Goal: Information Seeking & Learning: Compare options

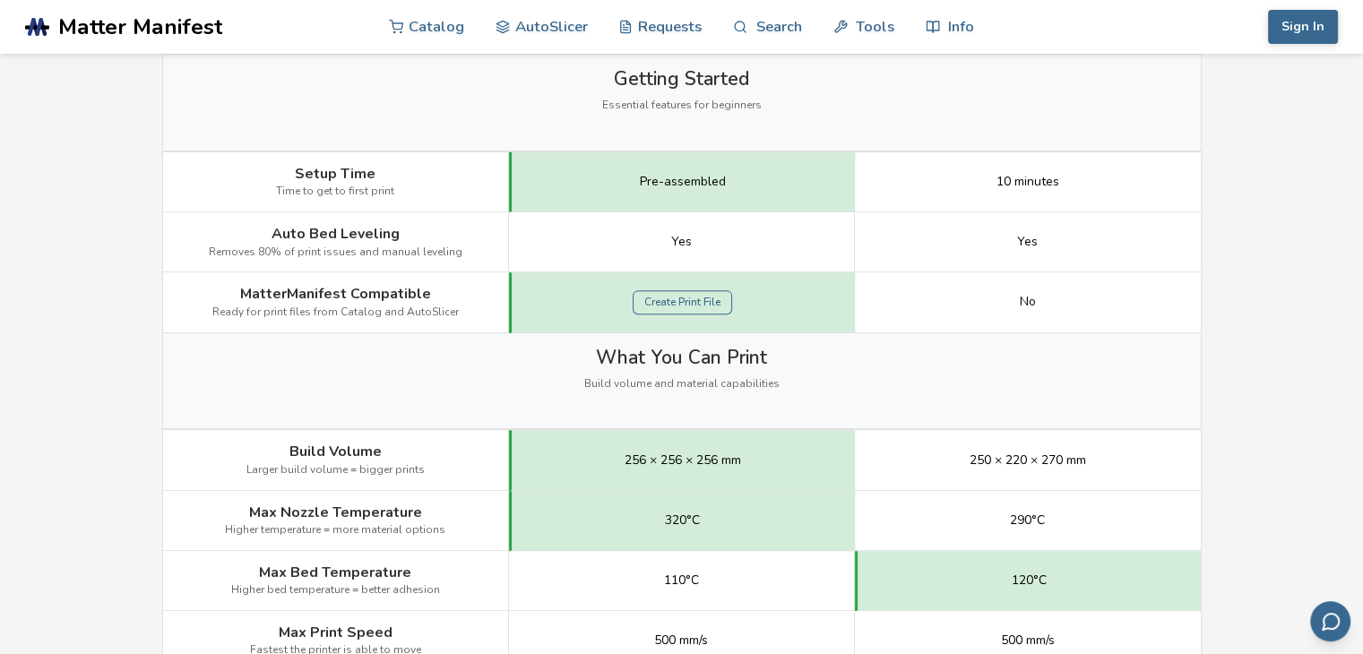
scroll to position [609, 0]
click at [835, 317] on div "Create Print File" at bounding box center [682, 301] width 346 height 60
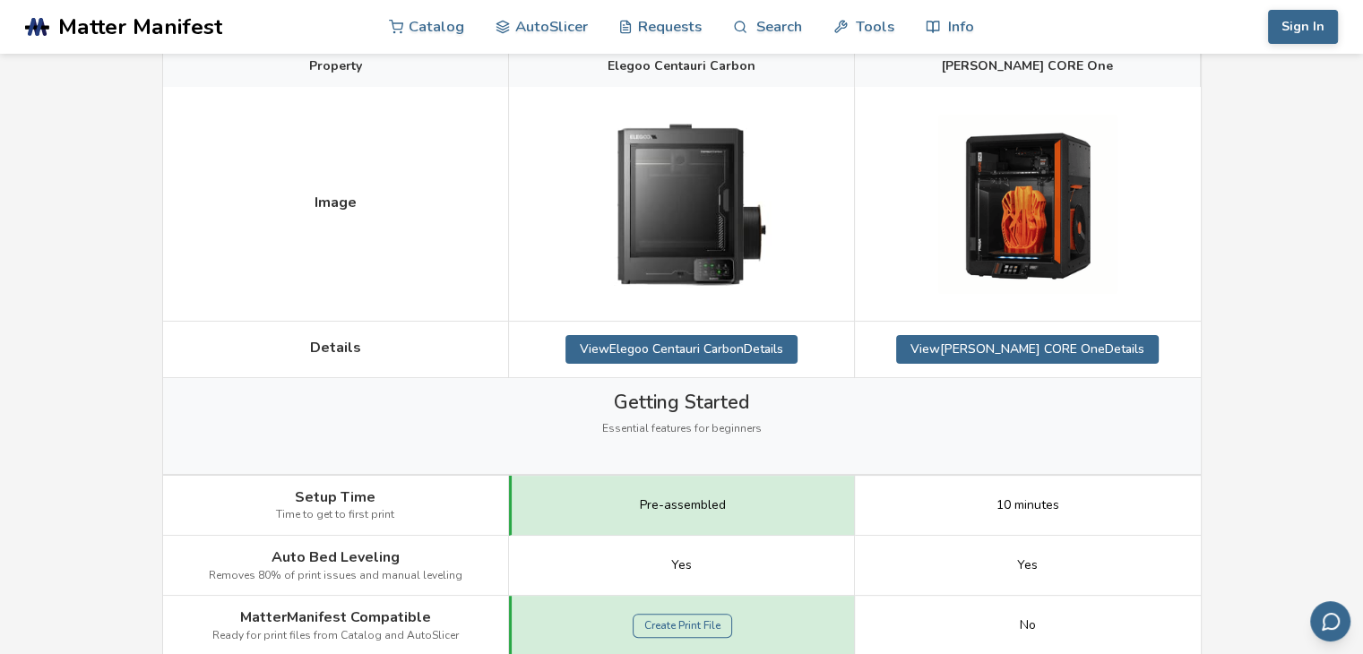
scroll to position [0, 0]
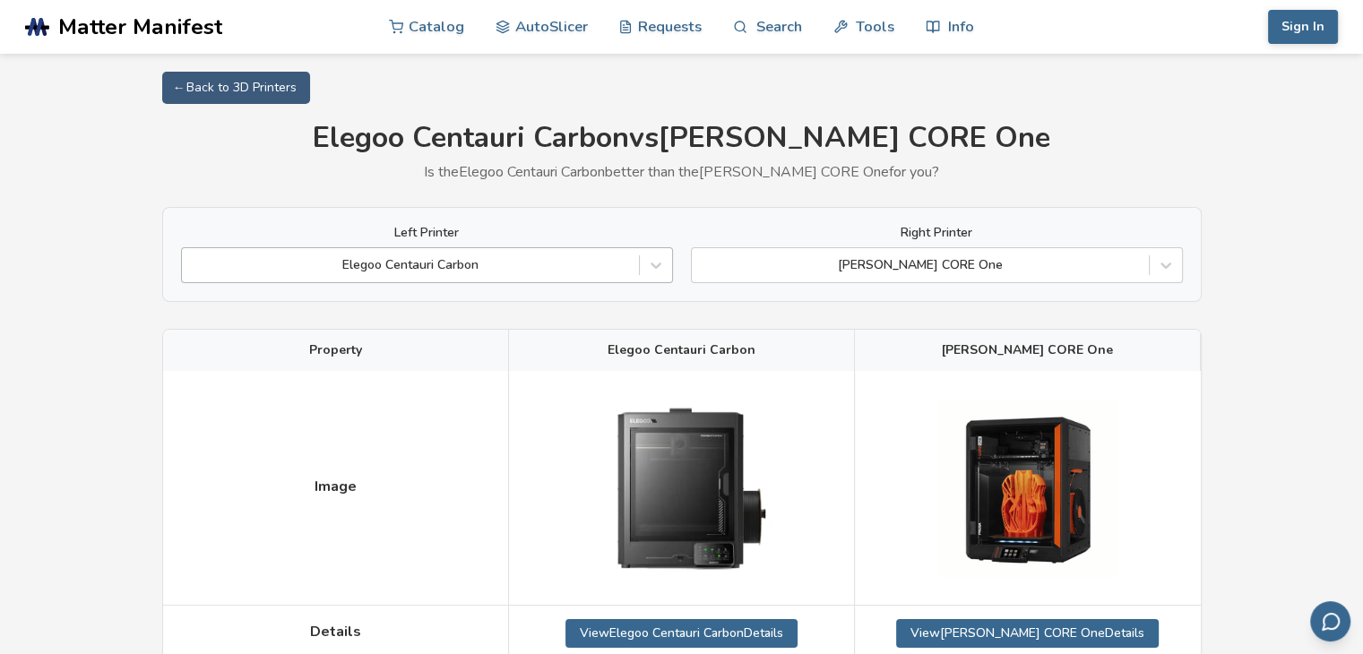
click at [633, 279] on div "Elegoo Centauri Carbon" at bounding box center [427, 265] width 492 height 36
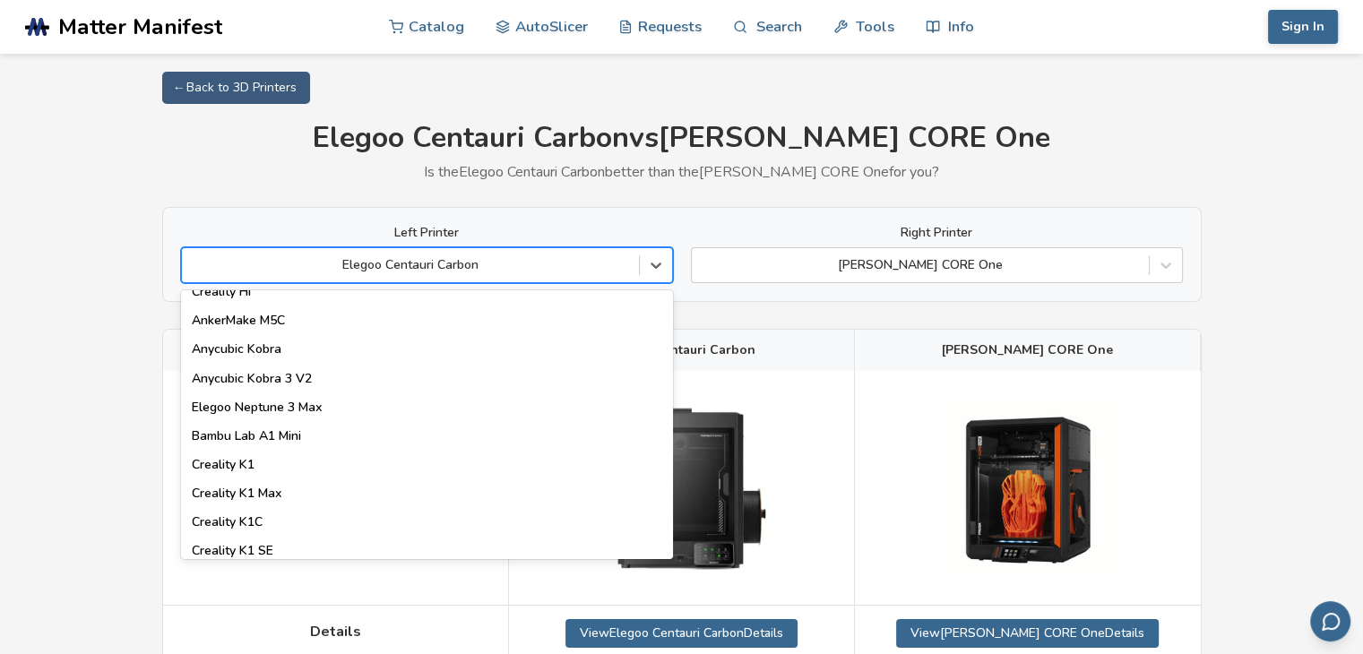
scroll to position [280, 0]
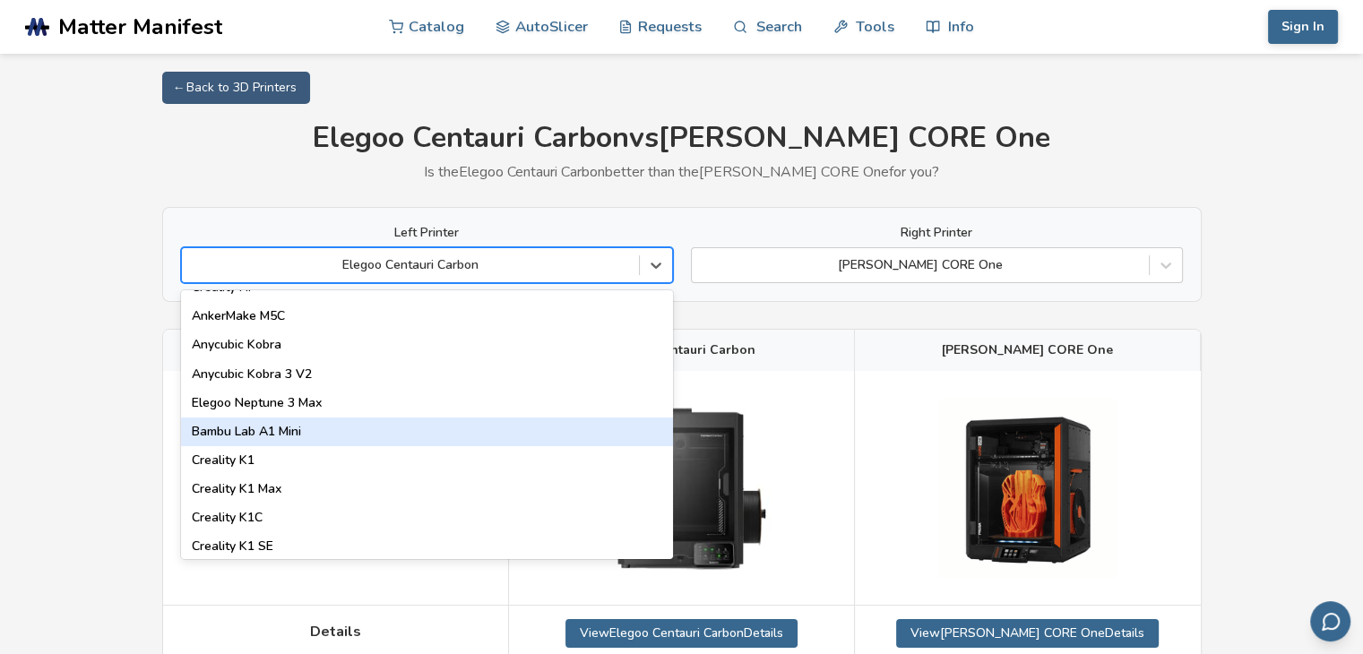
click at [513, 435] on div "Bambu Lab A1 Mini" at bounding box center [427, 432] width 492 height 29
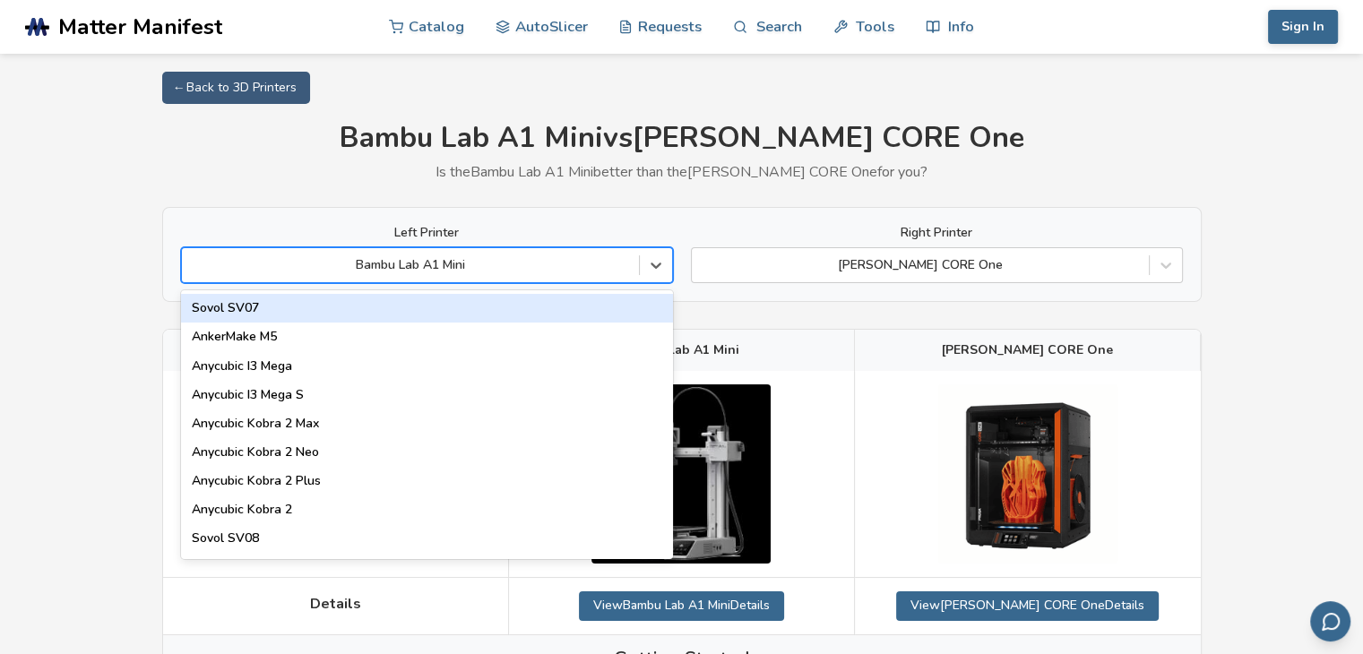
click at [481, 259] on div at bounding box center [410, 265] width 439 height 18
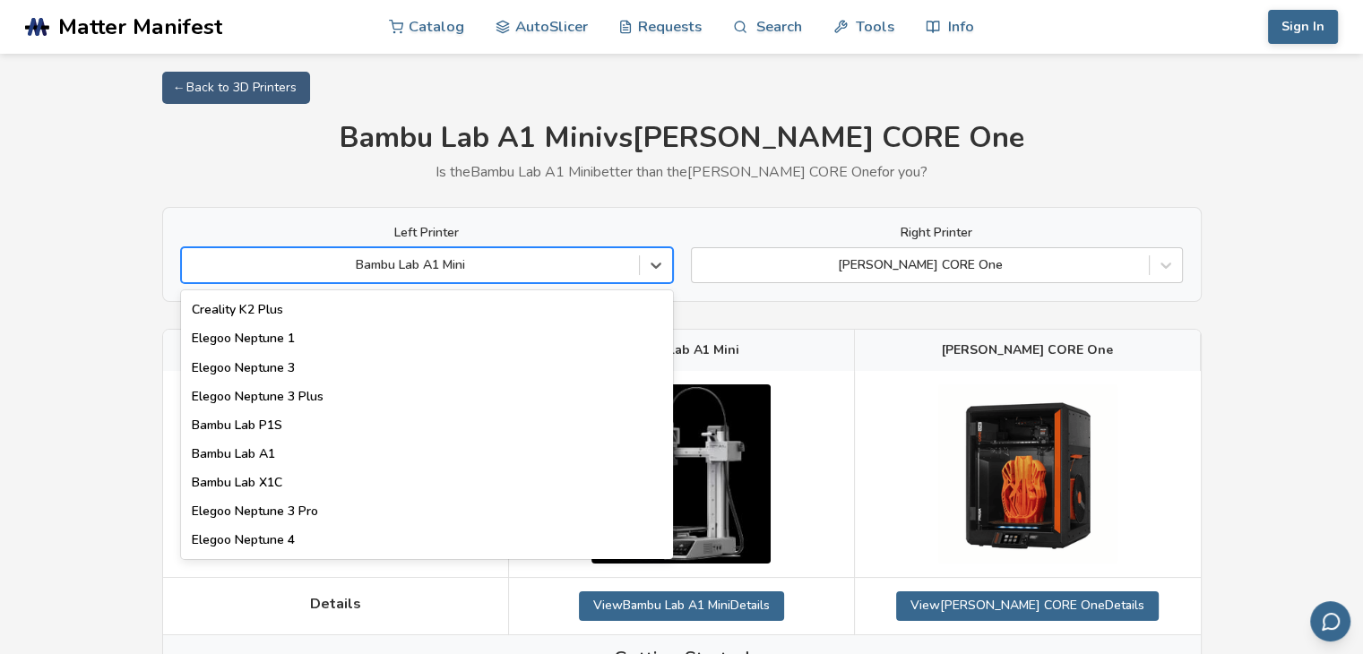
scroll to position [1207, 0]
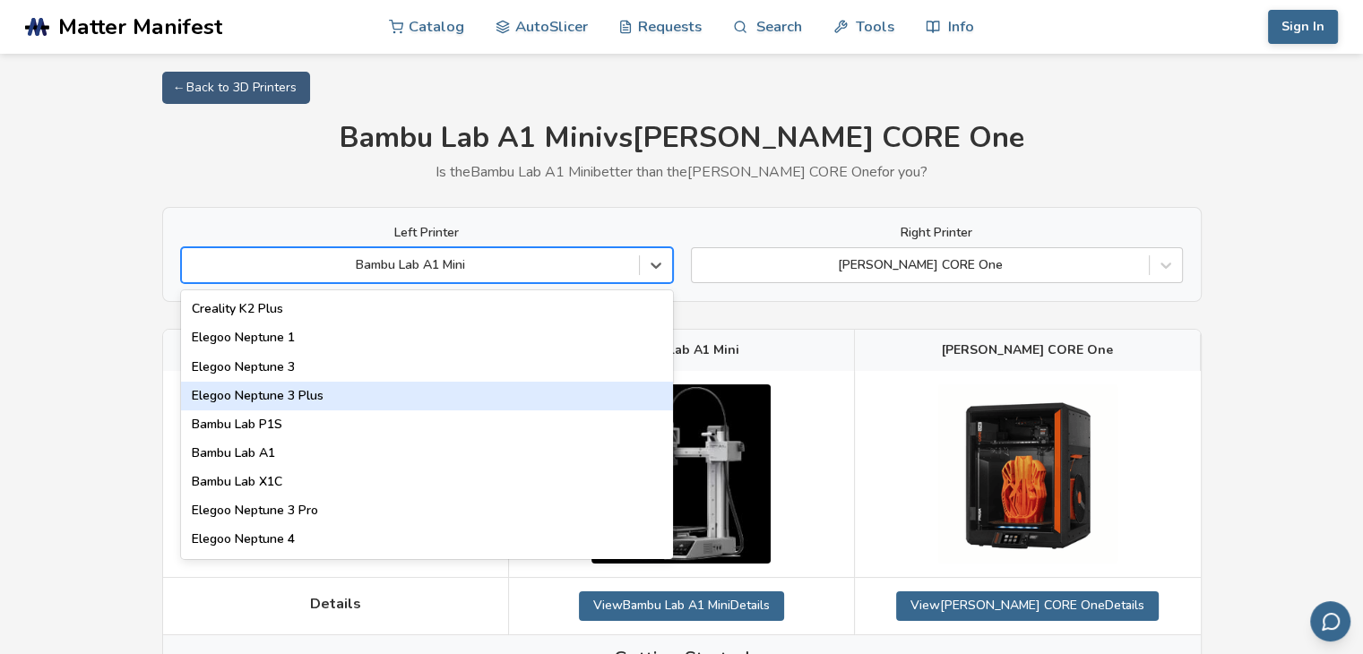
click at [444, 387] on div "Elegoo Neptune 3 Plus" at bounding box center [427, 396] width 492 height 29
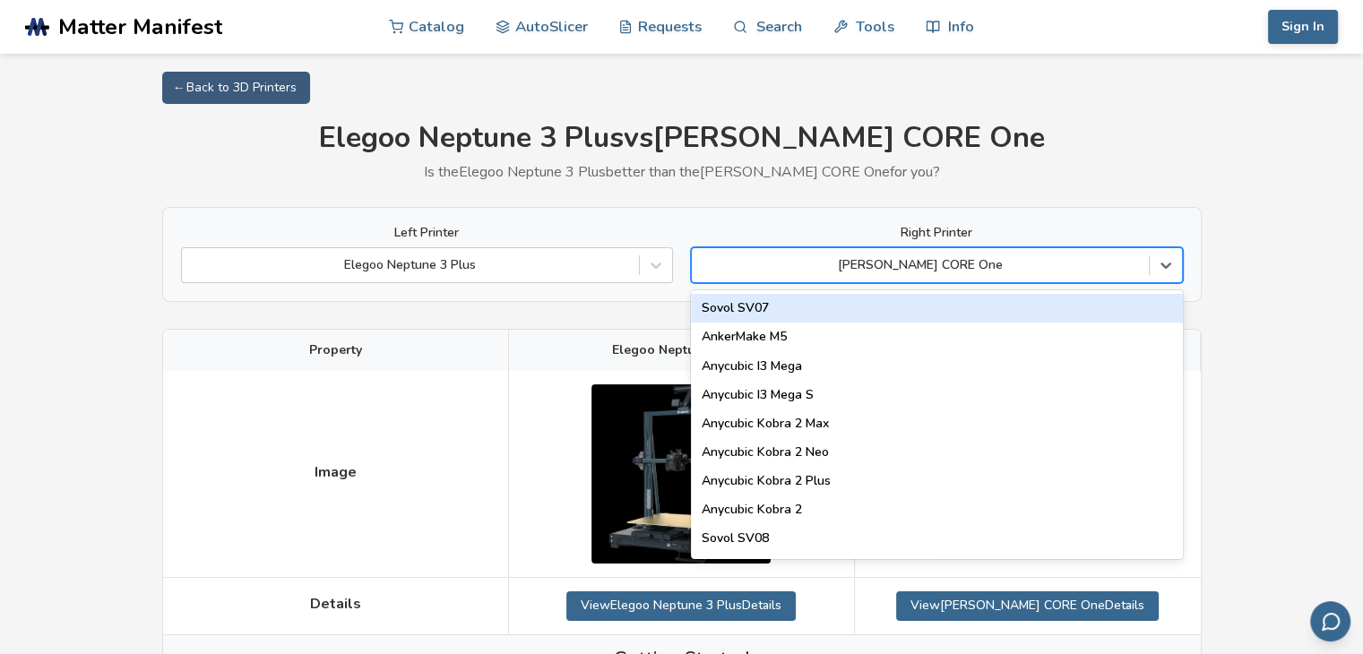
click at [944, 259] on div at bounding box center [920, 265] width 439 height 18
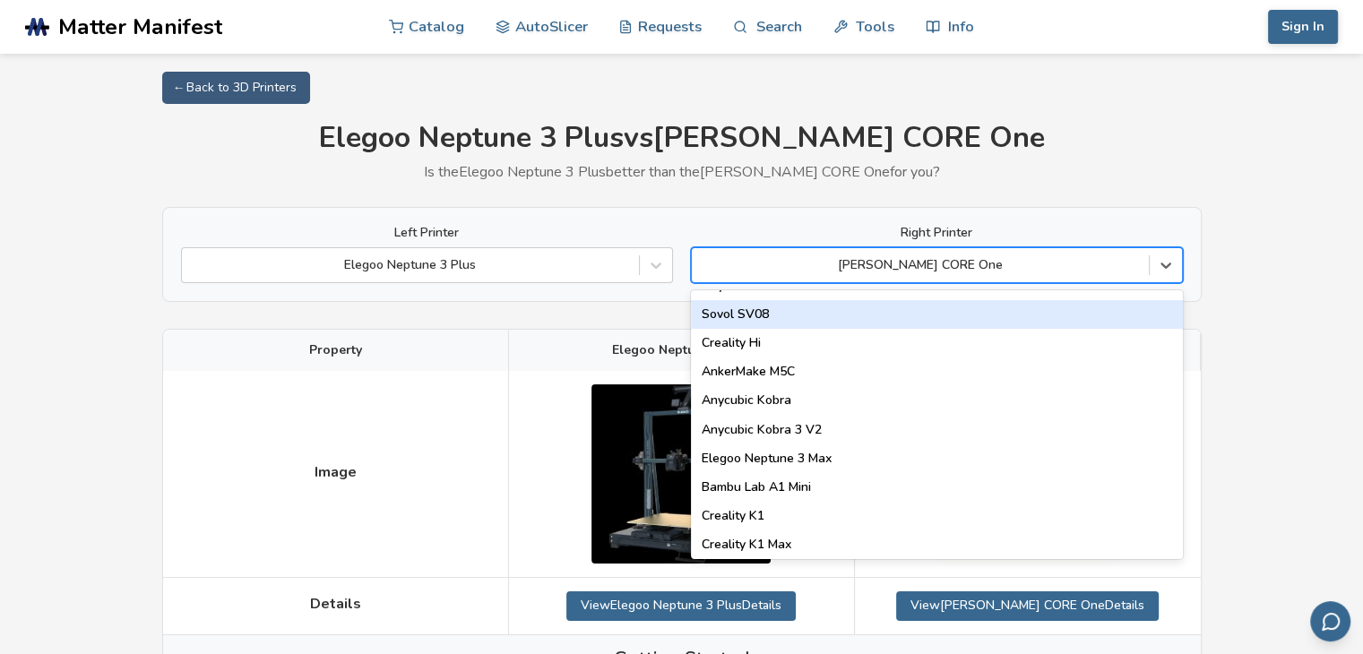
scroll to position [225, 0]
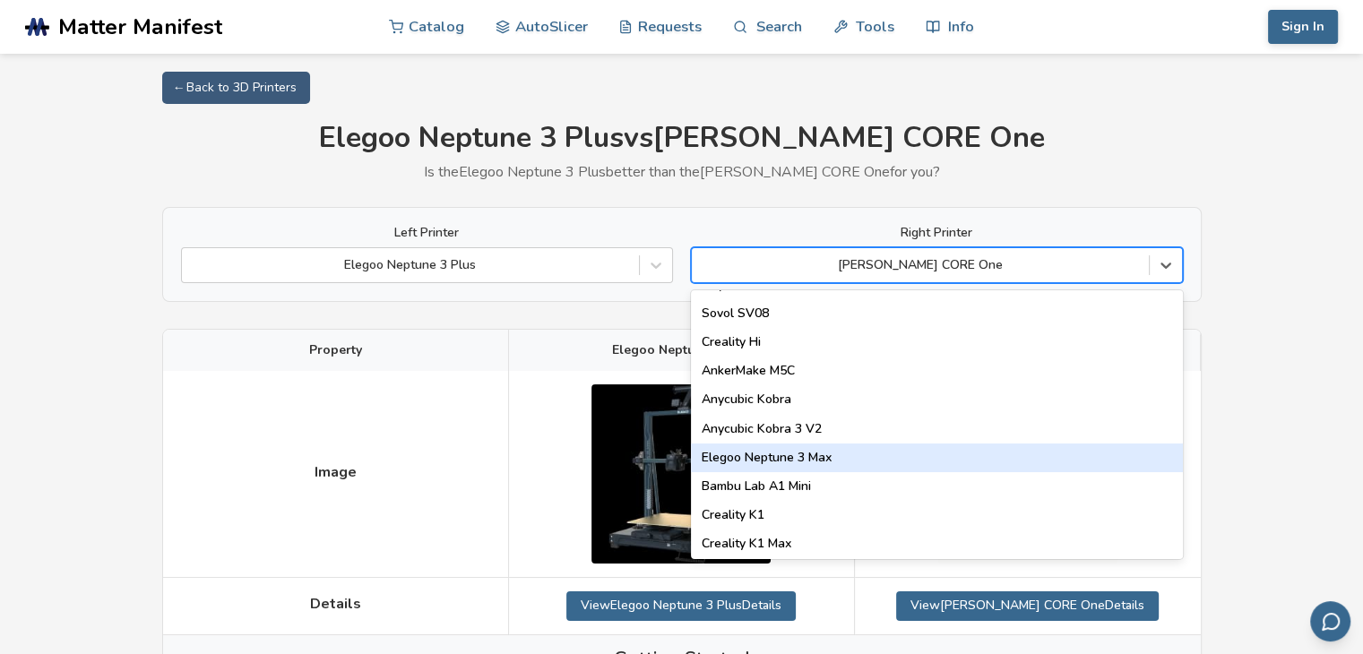
click at [824, 453] on div "Elegoo Neptune 3 Max" at bounding box center [937, 458] width 492 height 29
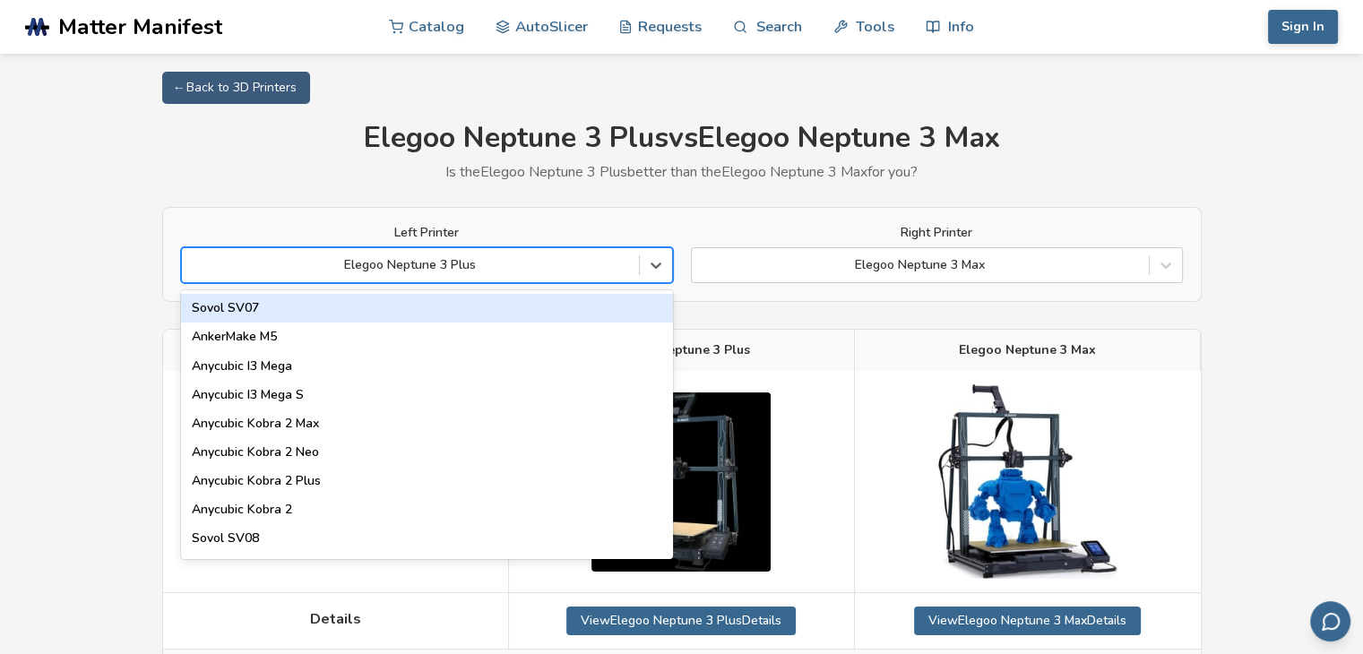
click at [545, 263] on div at bounding box center [410, 265] width 439 height 18
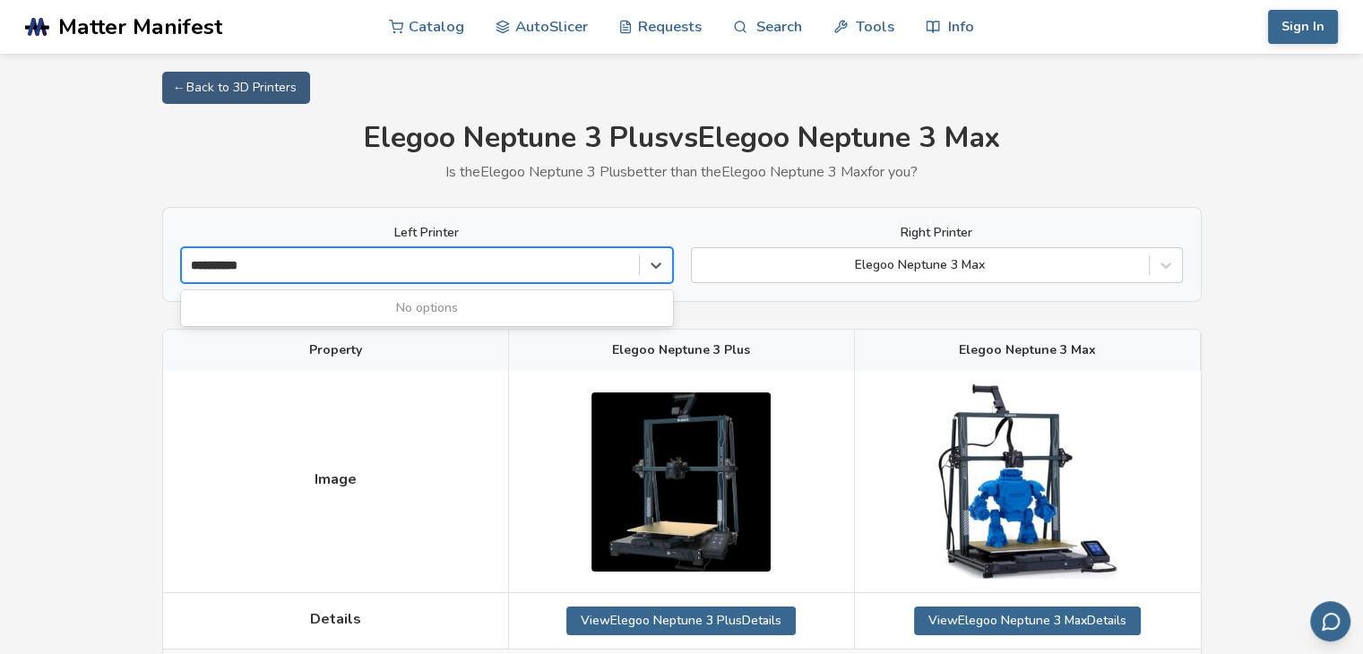
type input "*********"
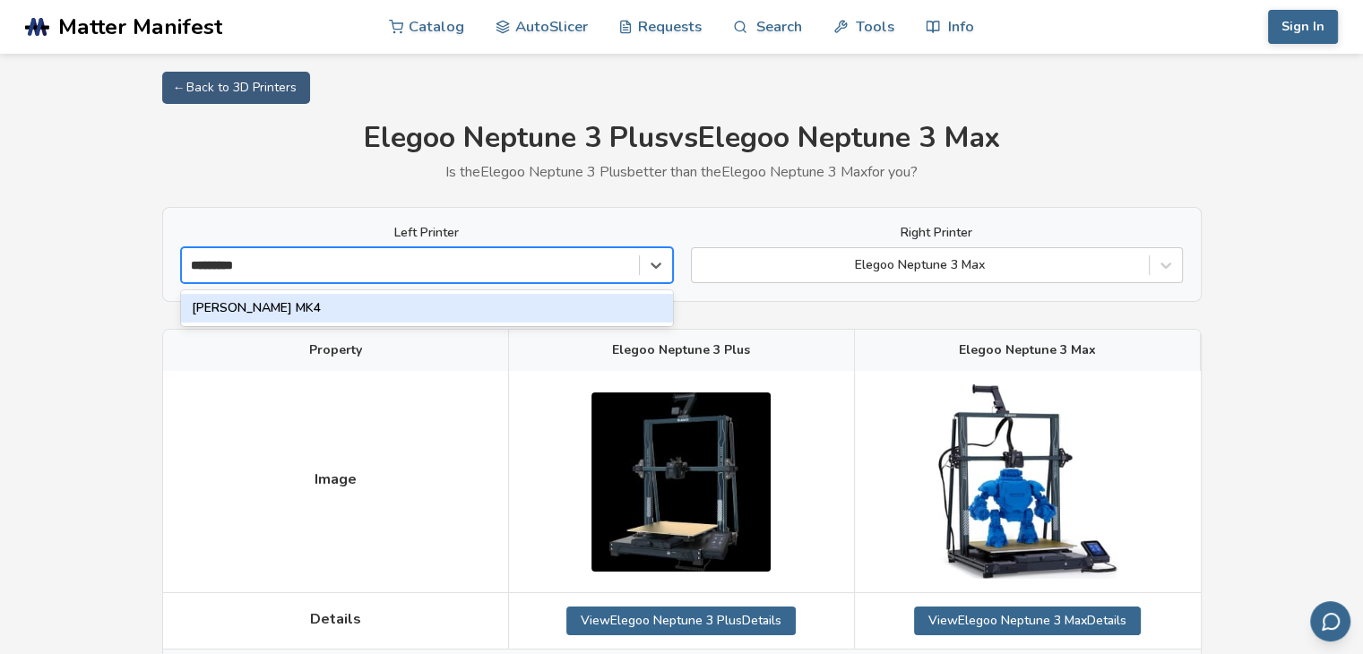
click at [436, 306] on div "[PERSON_NAME] MK4" at bounding box center [427, 308] width 492 height 29
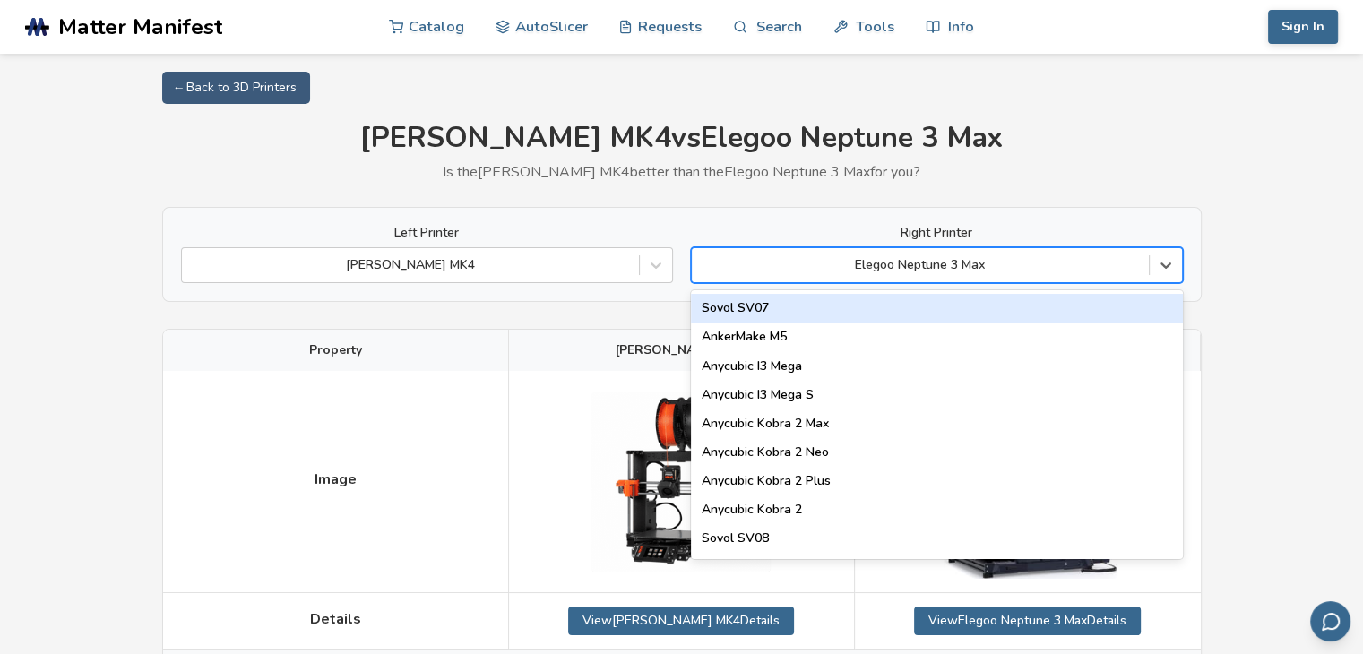
click at [922, 271] on div at bounding box center [920, 265] width 439 height 18
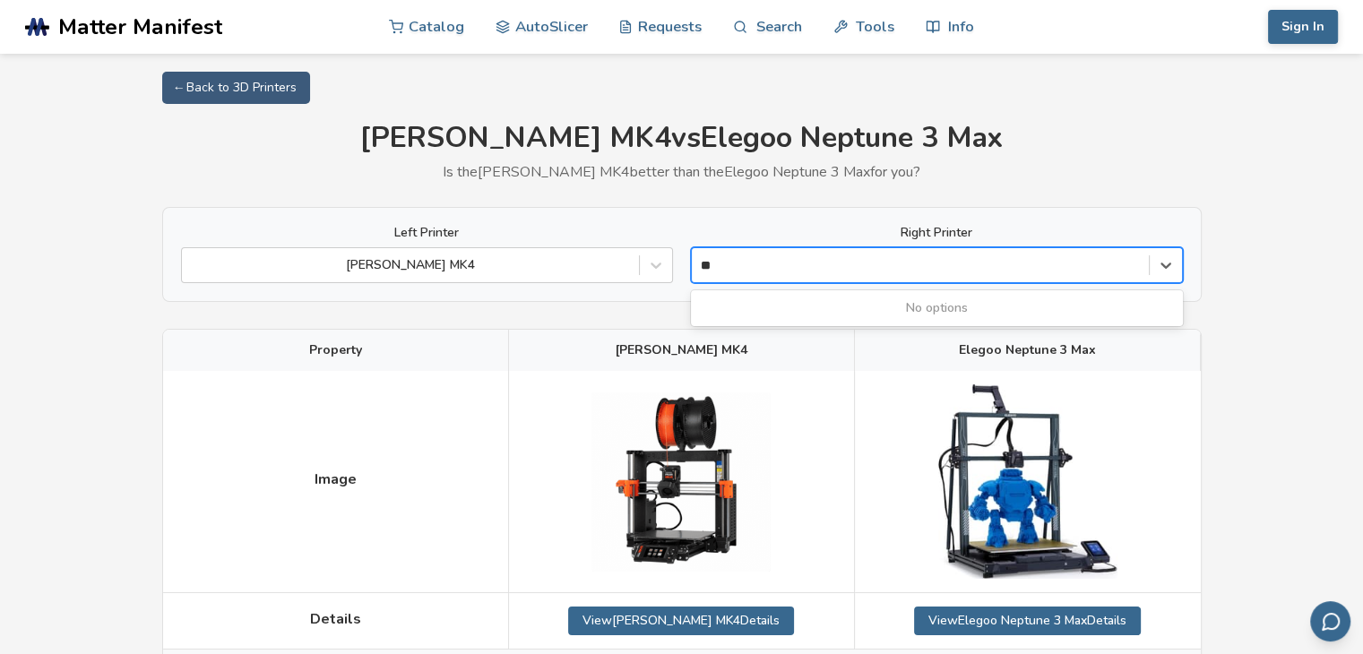
type input "*"
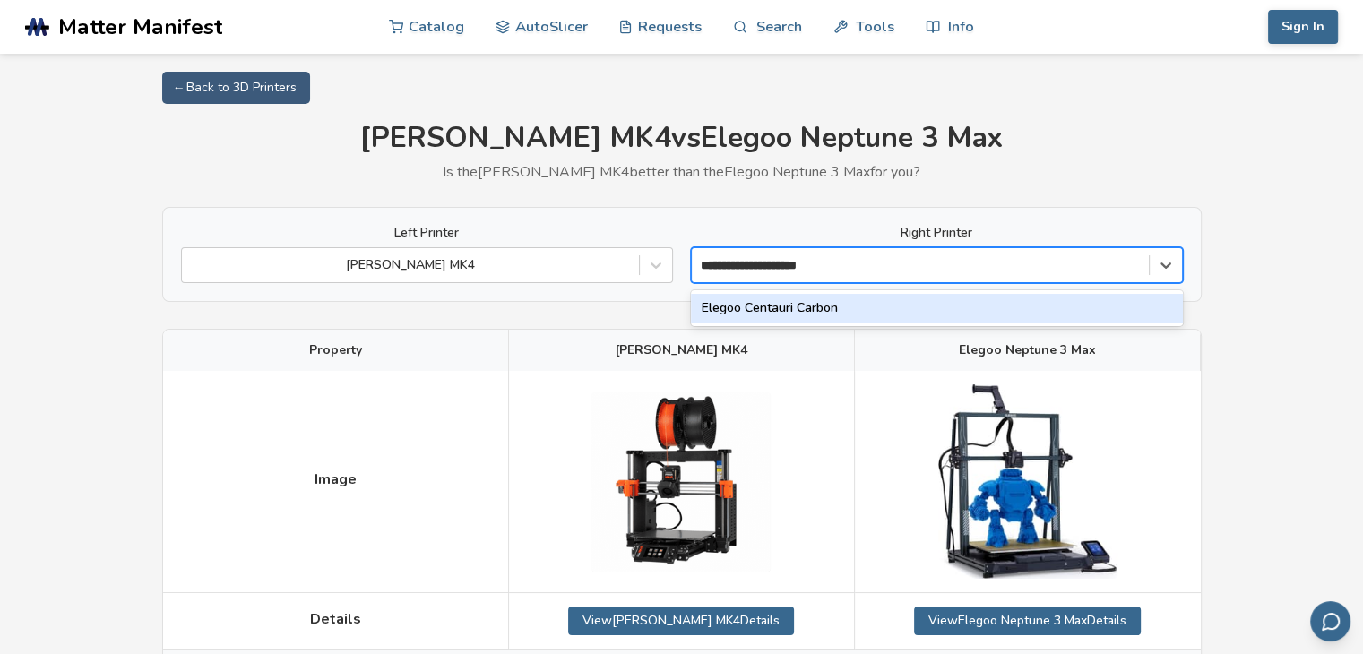
type input "**********"
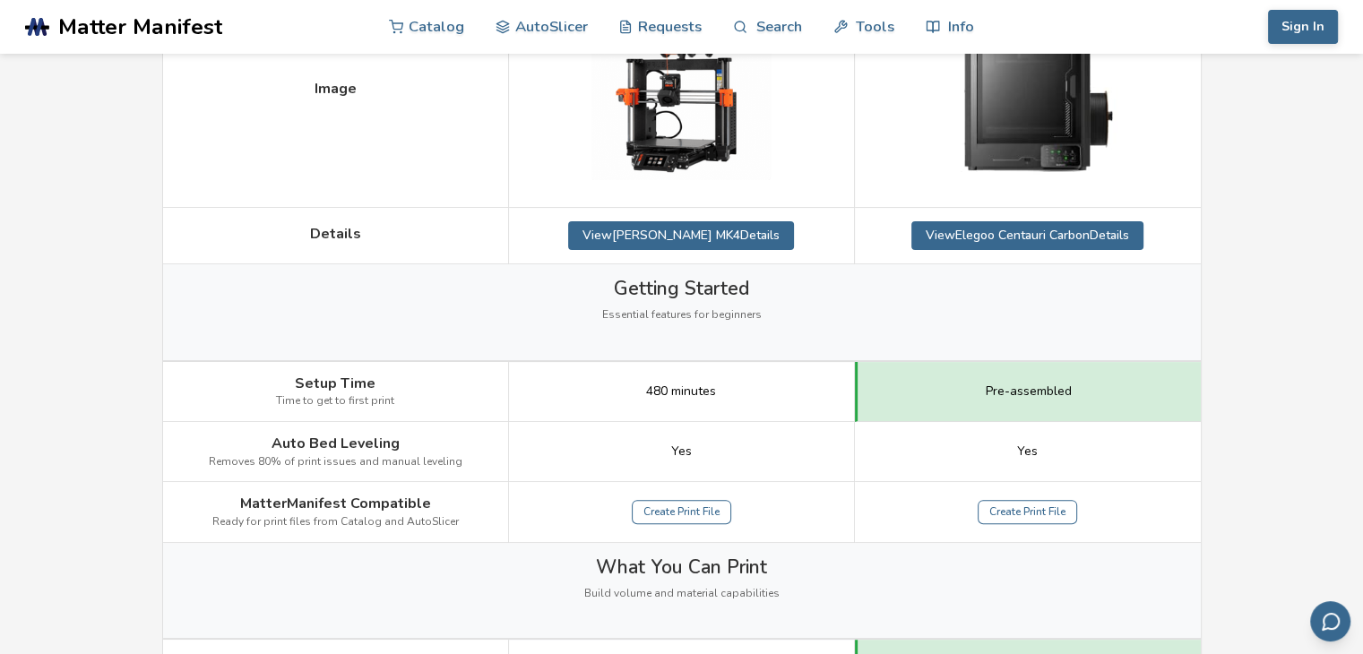
scroll to position [394, 0]
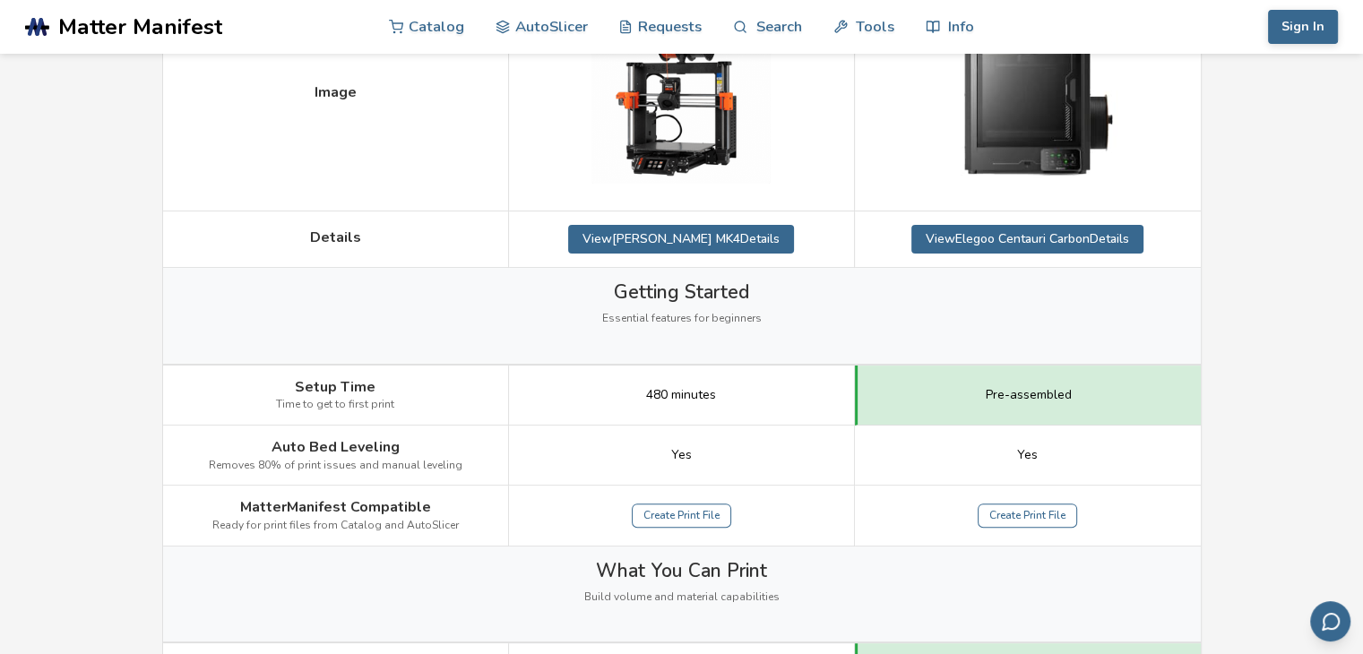
click at [877, 429] on div "Yes" at bounding box center [1028, 456] width 346 height 60
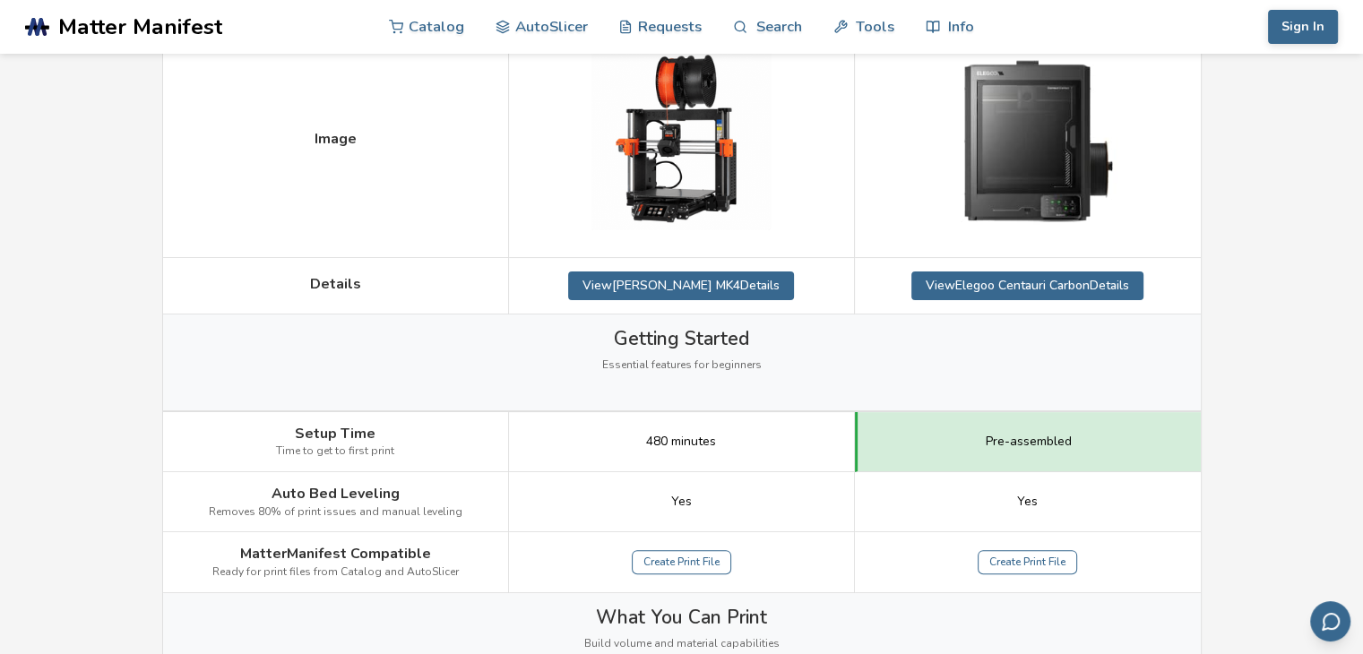
scroll to position [0, 0]
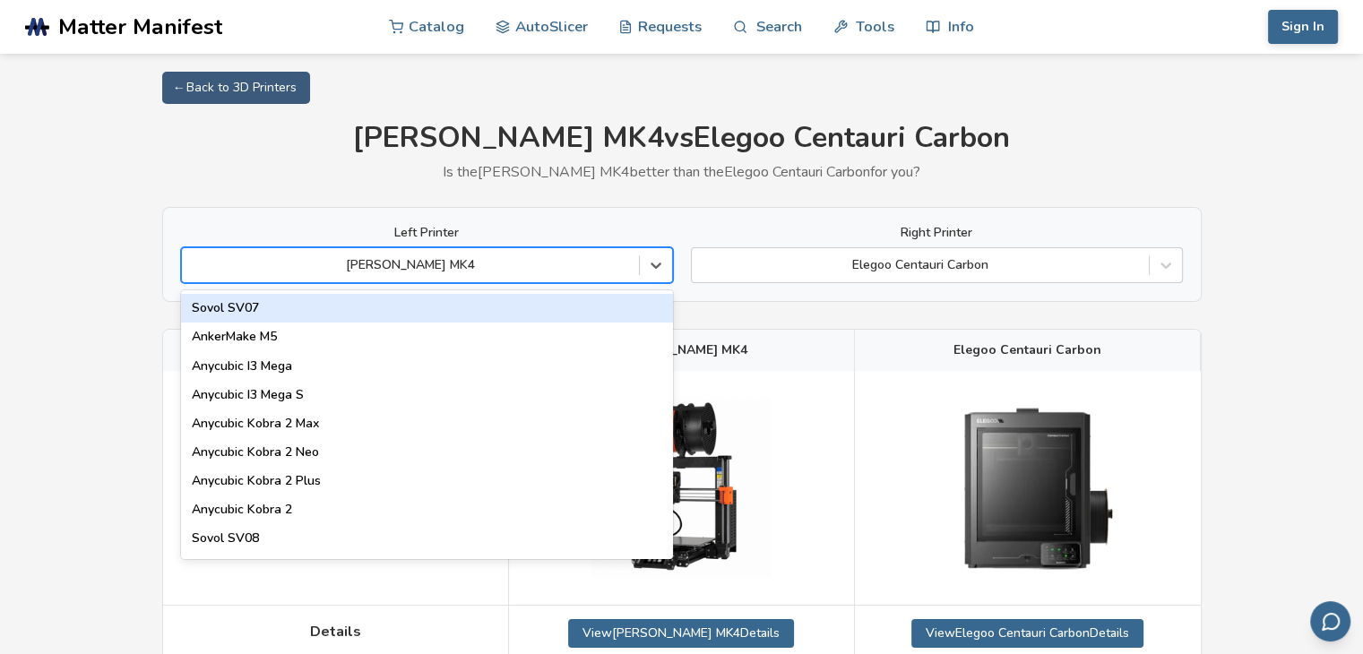
click at [551, 265] on div at bounding box center [410, 265] width 439 height 18
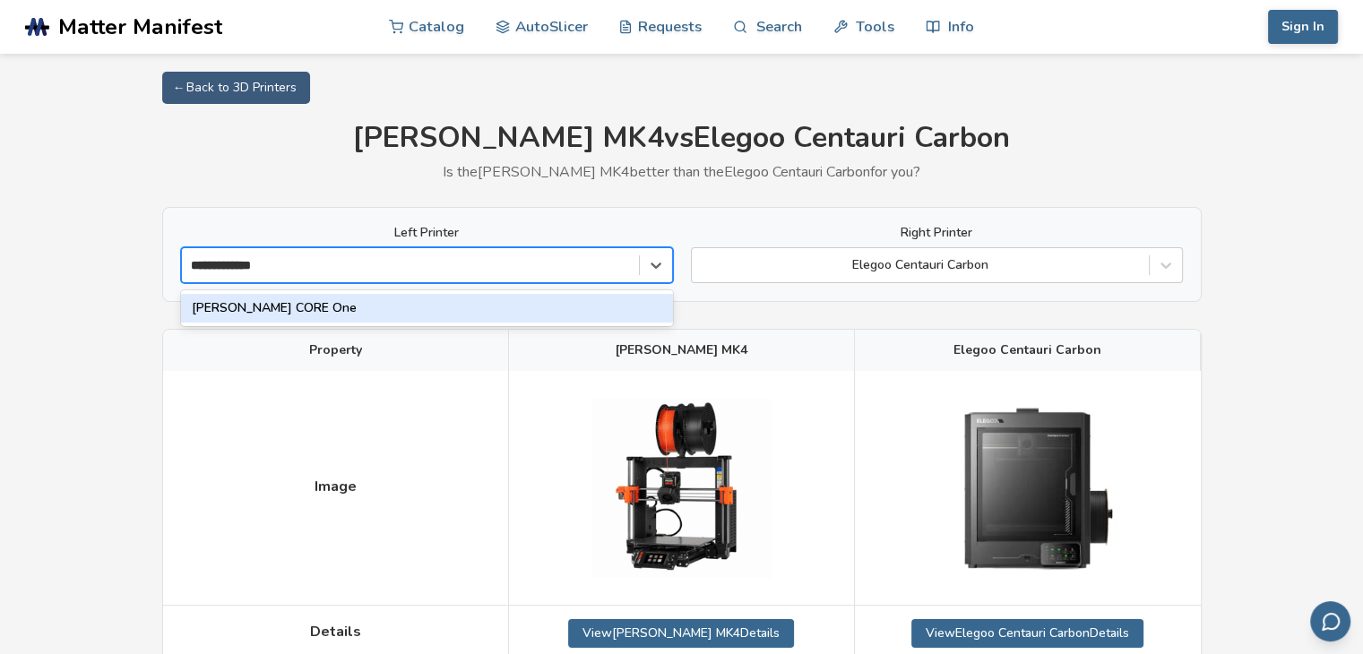
type input "**********"
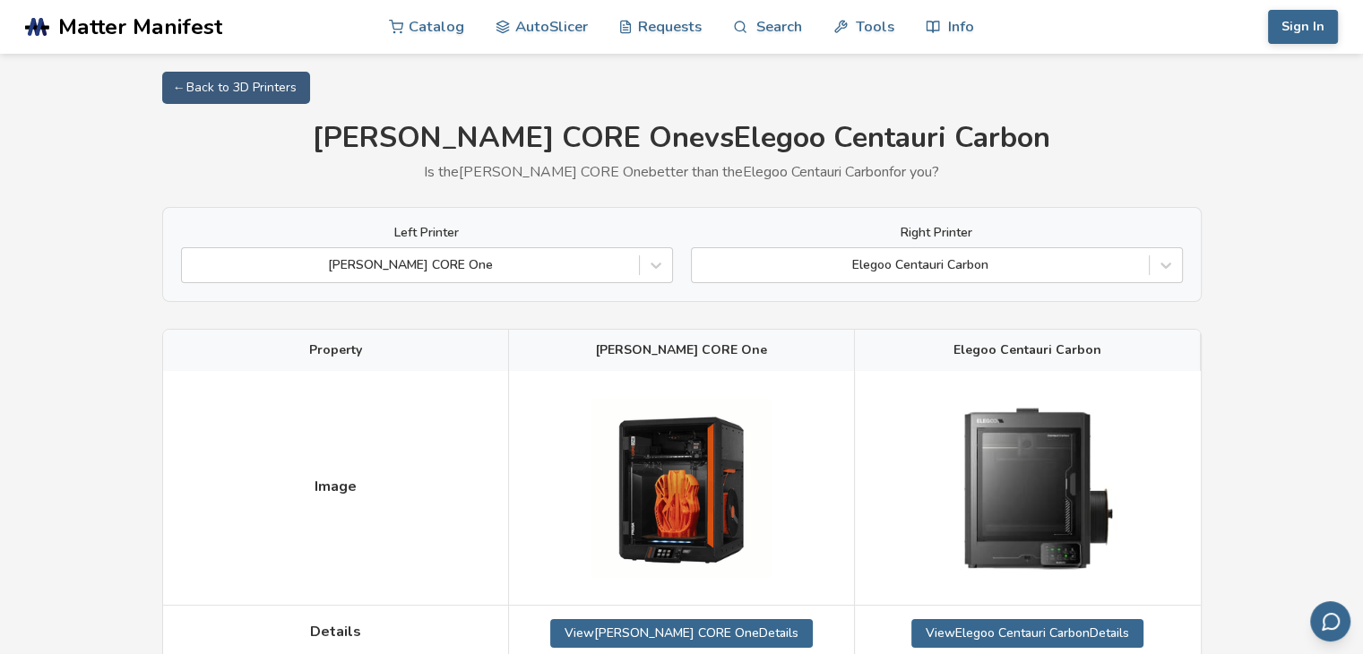
click at [406, 264] on div at bounding box center [410, 265] width 439 height 18
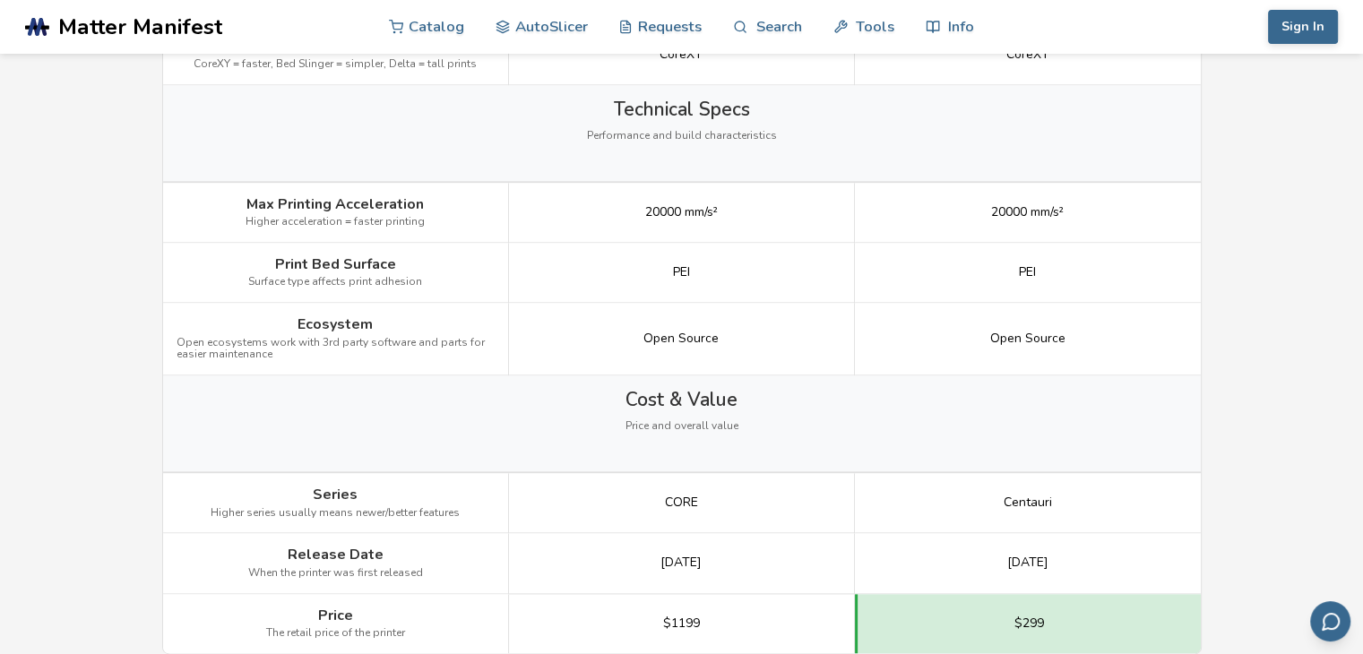
scroll to position [2296, 0]
